Goal: Transaction & Acquisition: Purchase product/service

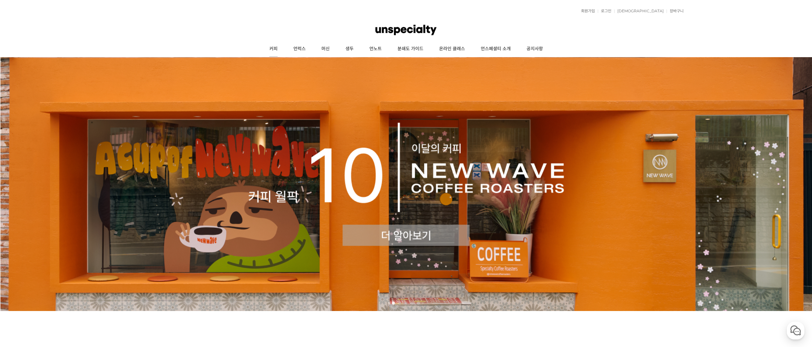
click at [277, 48] on link "커피" at bounding box center [274, 49] width 24 height 16
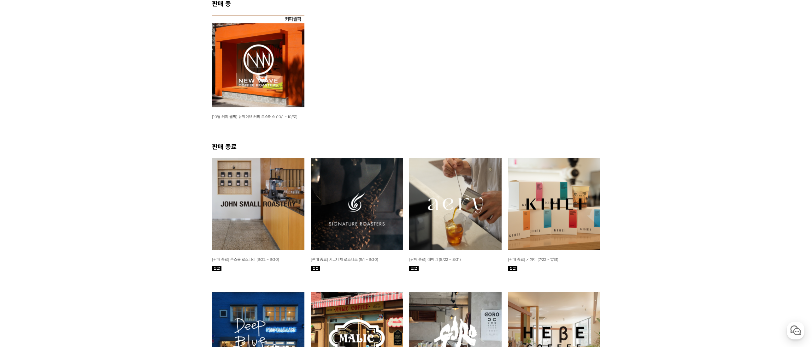
scroll to position [126, 0]
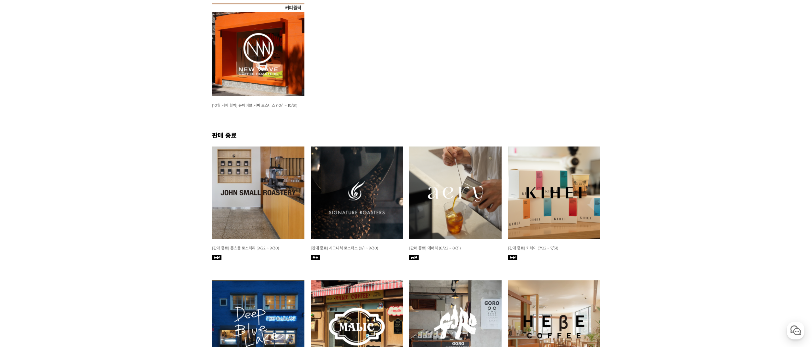
click at [349, 212] on img at bounding box center [357, 192] width 92 height 92
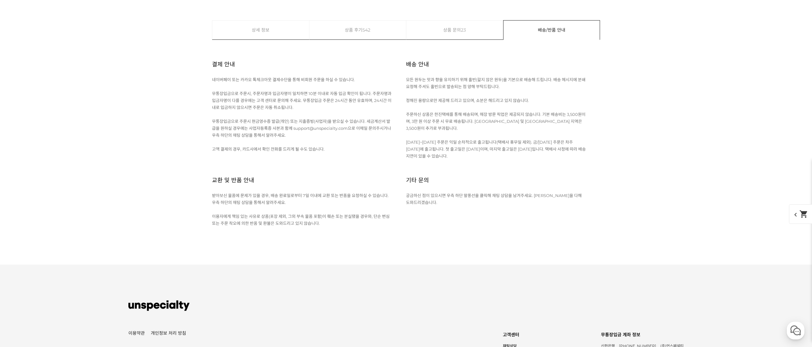
scroll to position [6584, 0]
